Goal: Information Seeking & Learning: Find specific fact

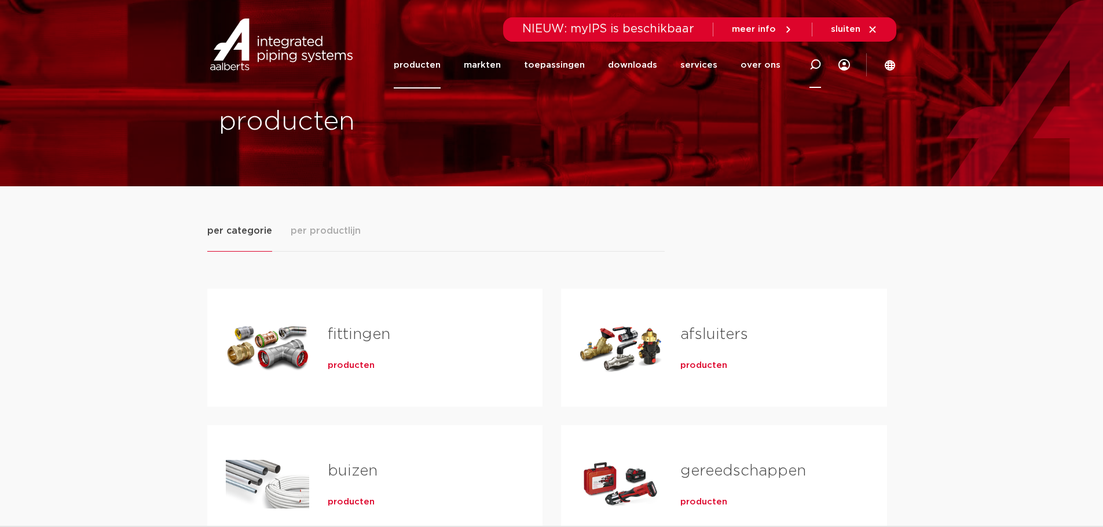
click at [814, 64] on icon at bounding box center [815, 65] width 12 height 12
paste input "0878042"
type input "0878042"
click button "Zoeken" at bounding box center [0, 0] width 0 height 0
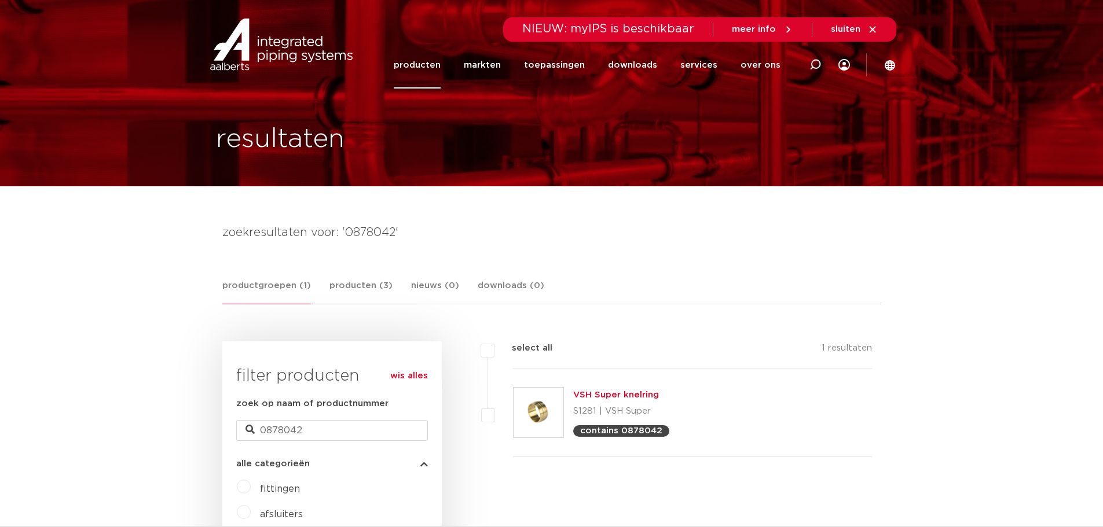
click at [593, 396] on link "VSH Super knelring" at bounding box center [616, 395] width 86 height 9
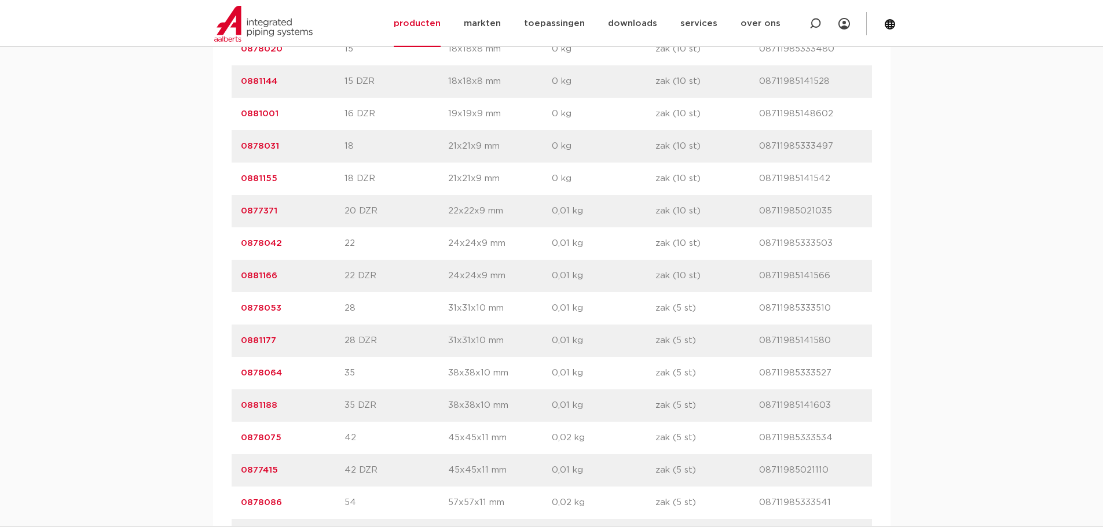
scroll to position [1042, 0]
